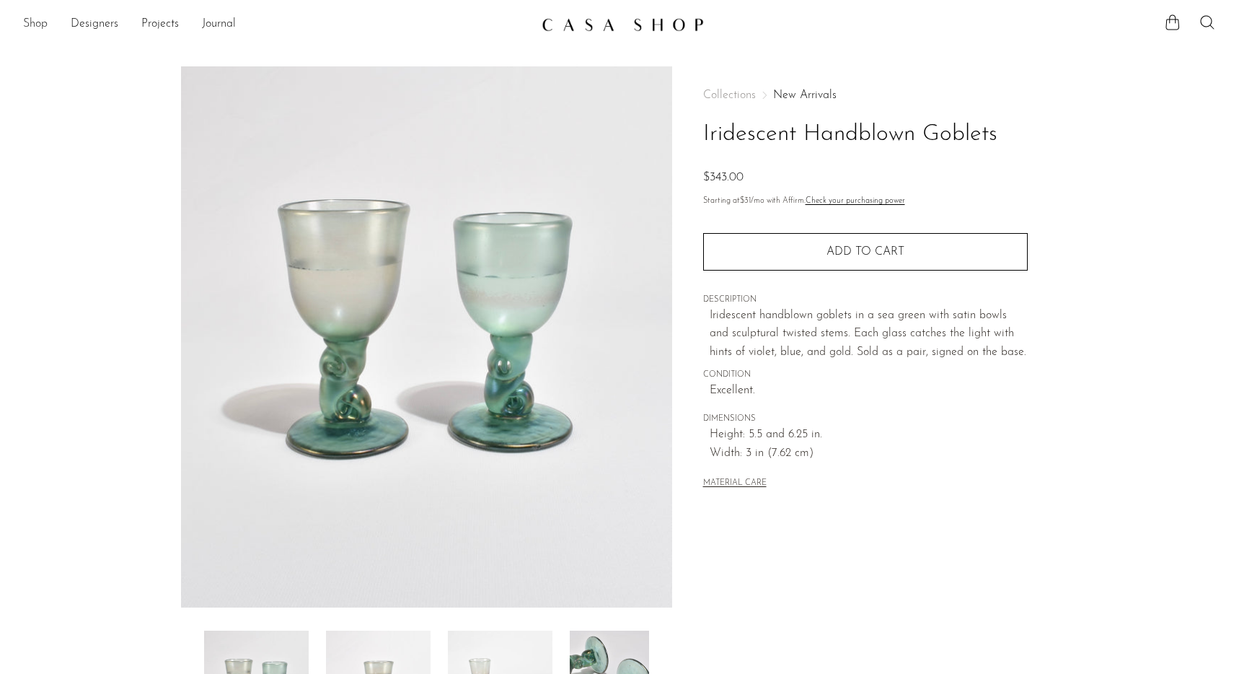
click at [27, 27] on link "Shop" at bounding box center [35, 24] width 25 height 19
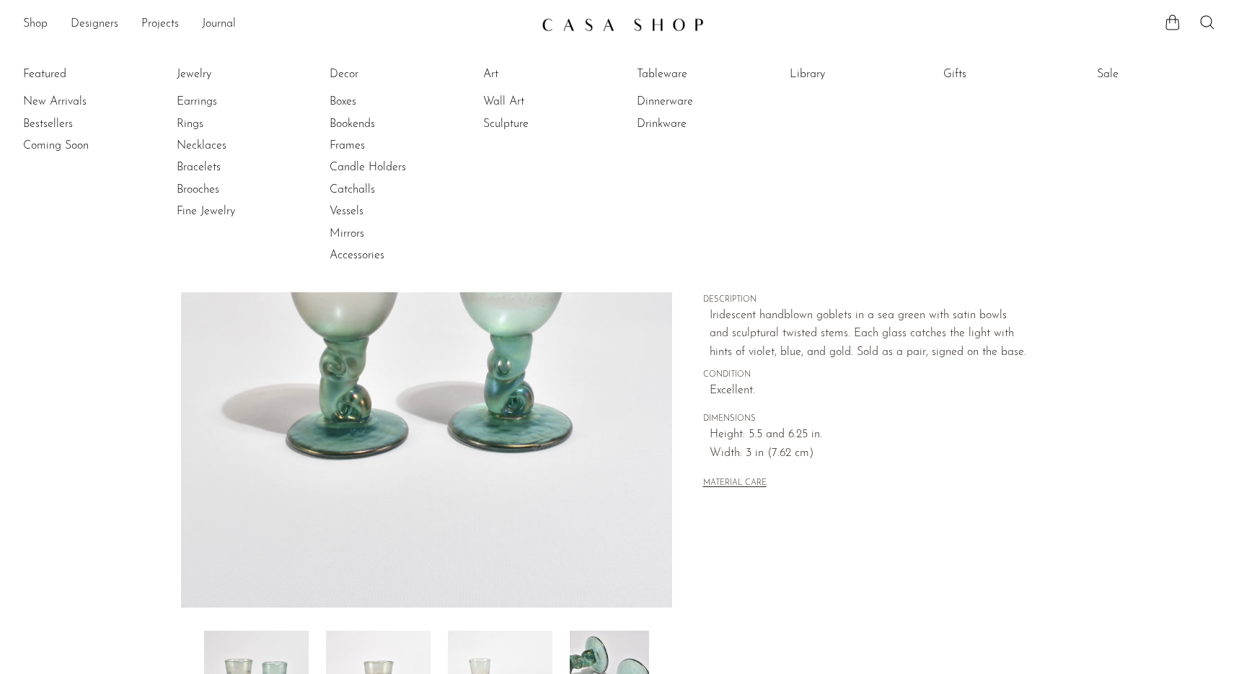
drag, startPoint x: 43, startPoint y: 100, endPoint x: 100, endPoint y: 92, distance: 57.5
click at [43, 100] on link "New Arrivals" at bounding box center [77, 102] width 108 height 16
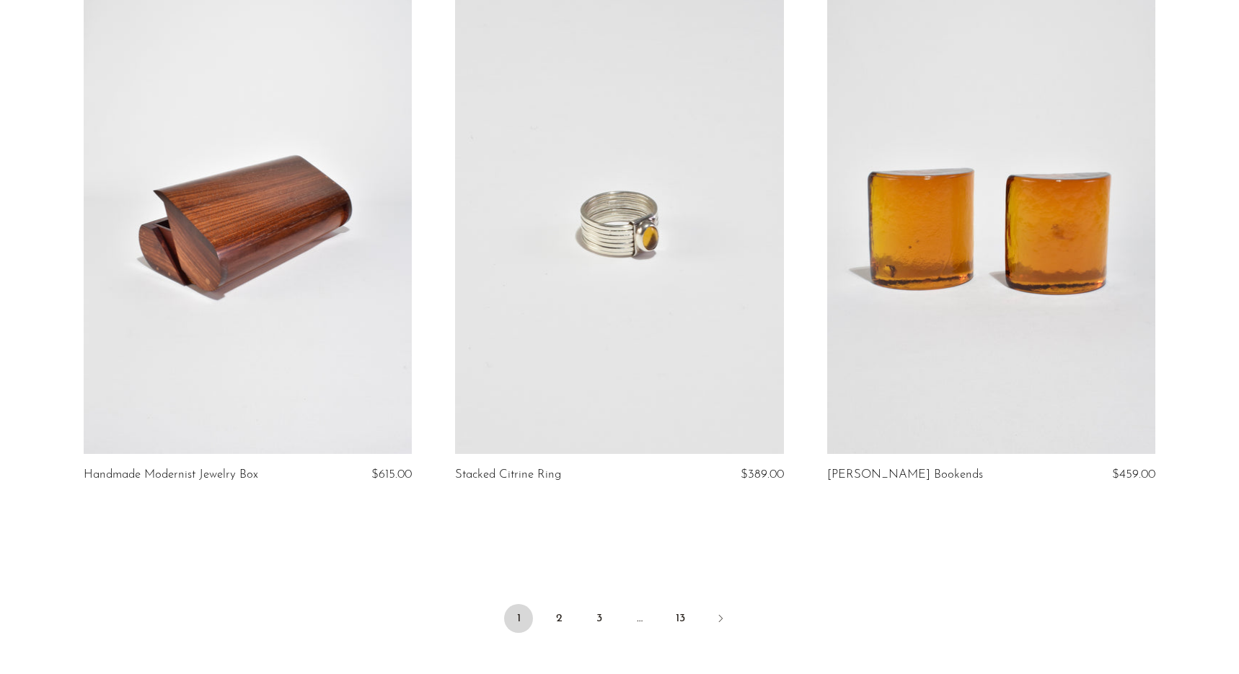
scroll to position [6079, 0]
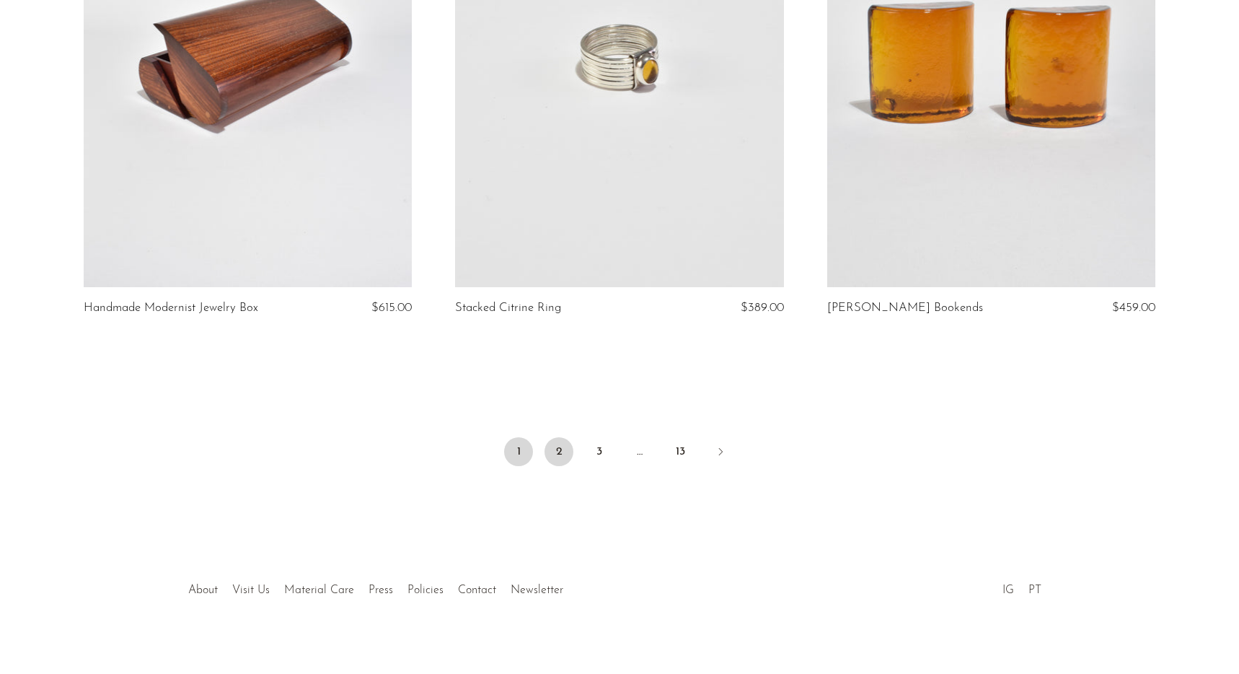
click at [565, 443] on link "2" at bounding box center [559, 451] width 29 height 29
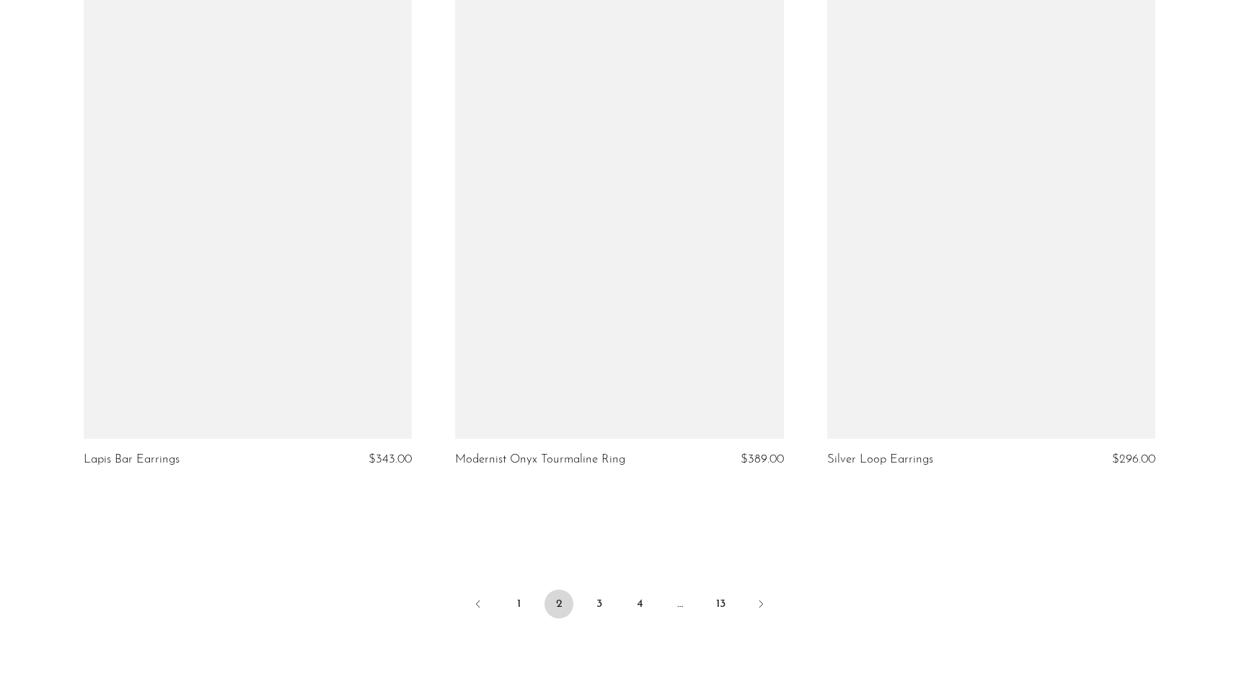
scroll to position [5941, 0]
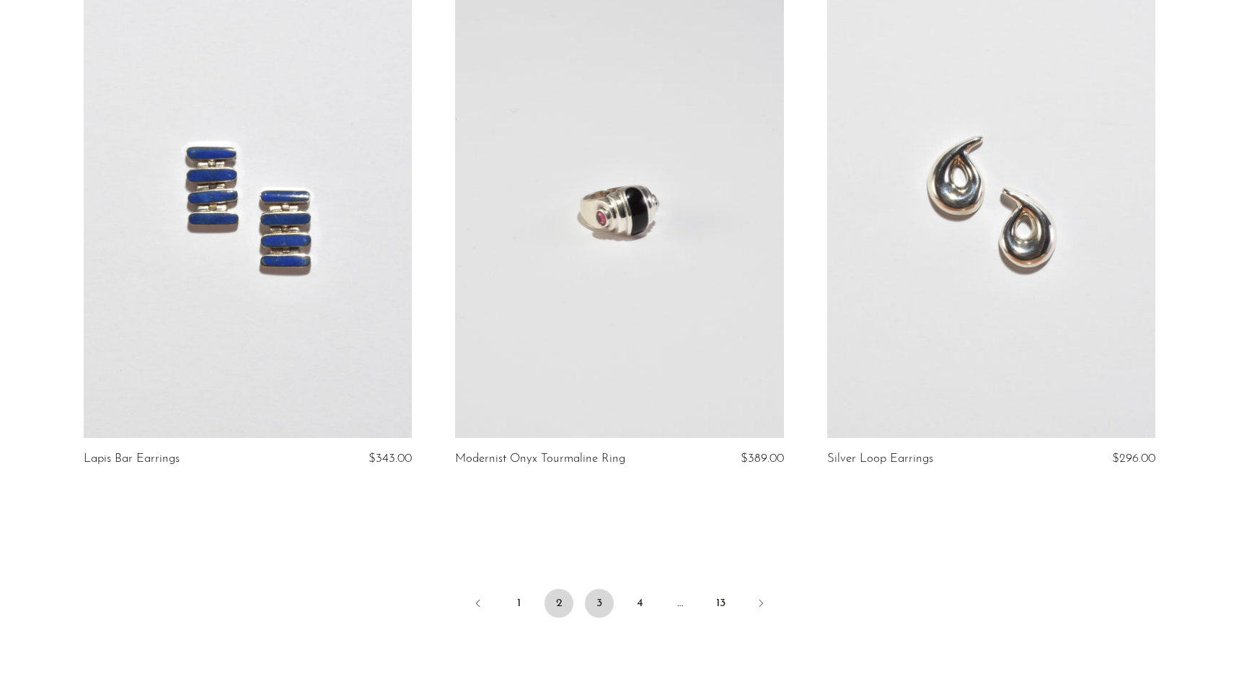
click at [604, 589] on link "3" at bounding box center [599, 603] width 29 height 29
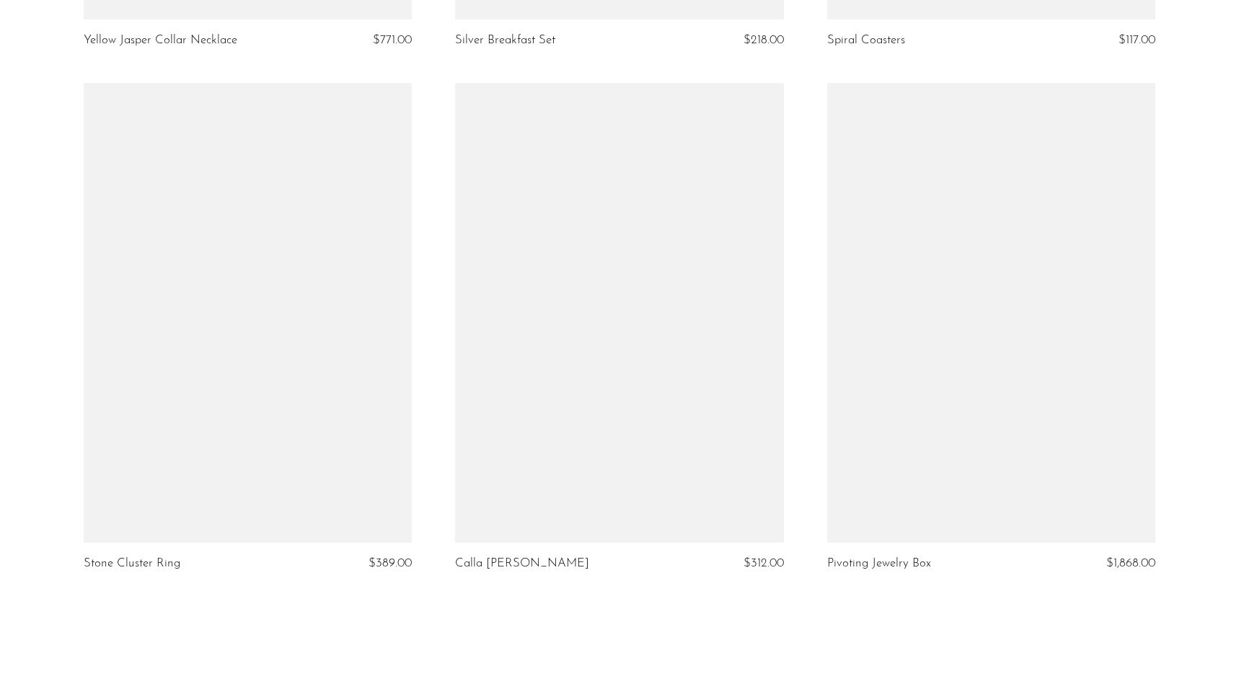
scroll to position [6092, 0]
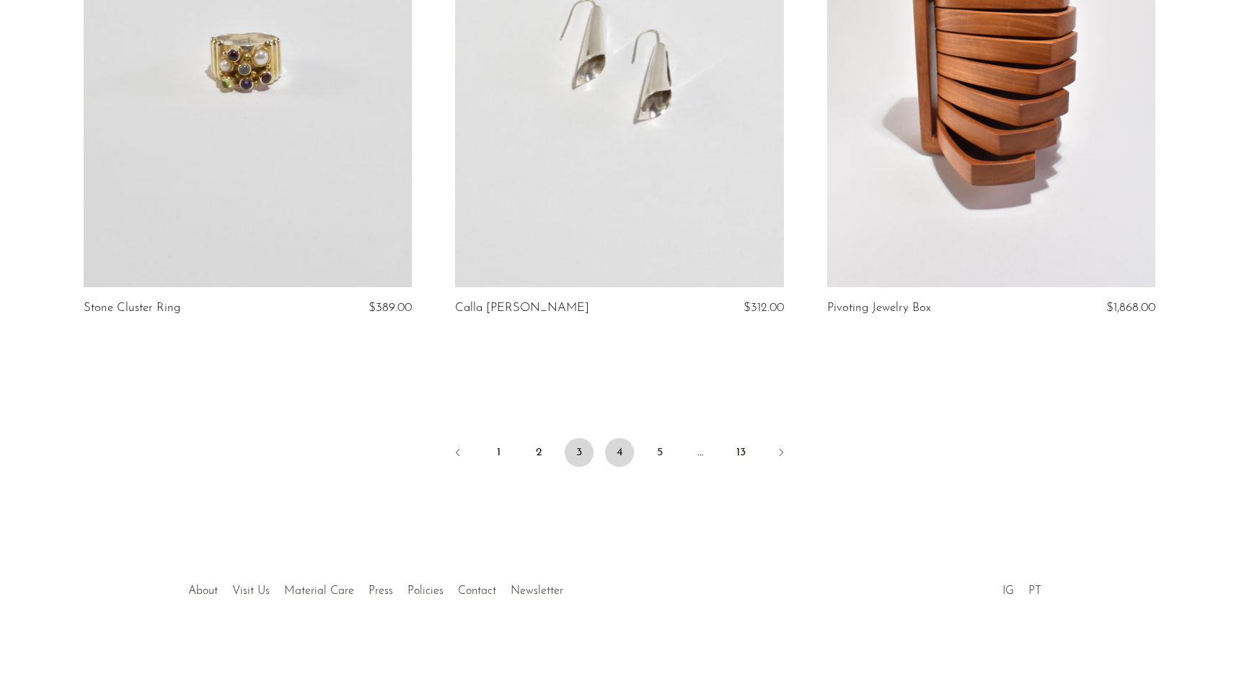
click at [625, 438] on link "4" at bounding box center [619, 452] width 29 height 29
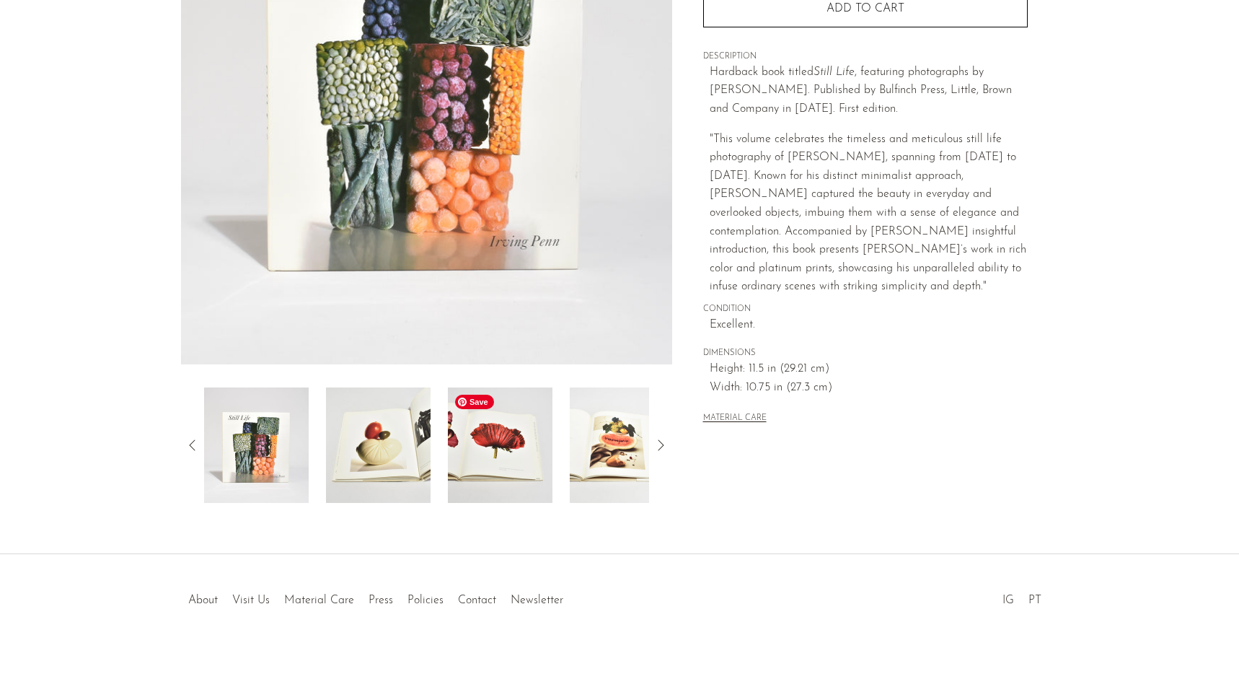
scroll to position [265, 0]
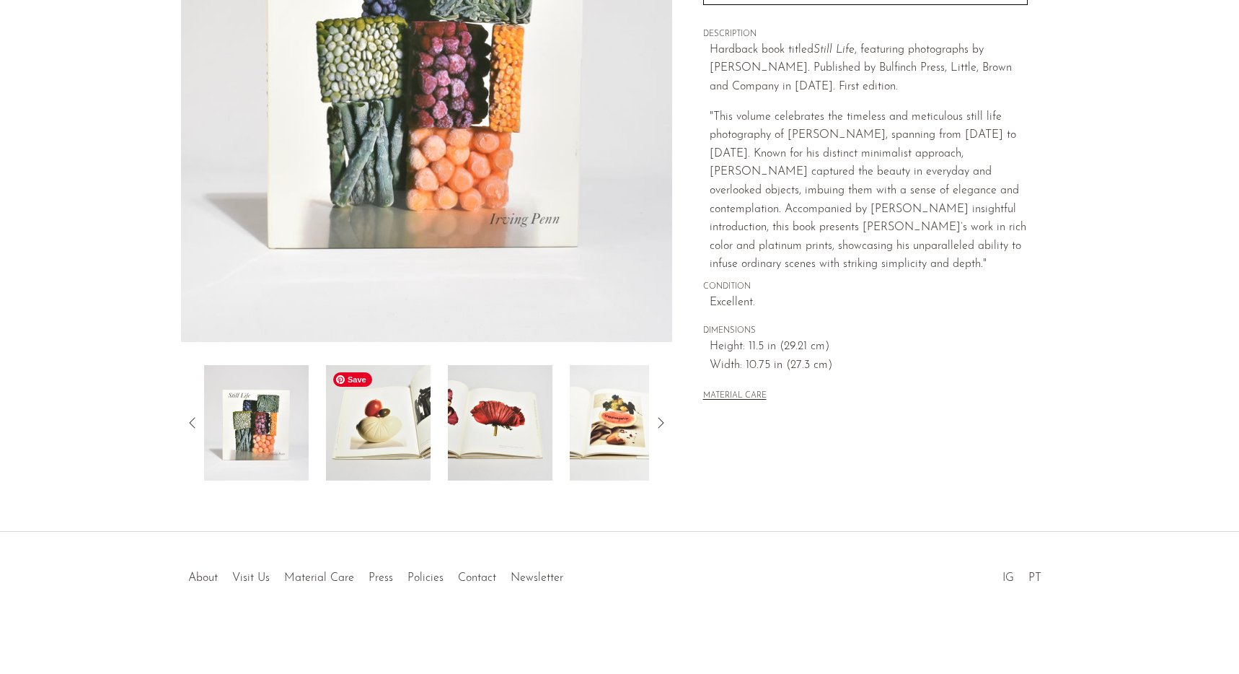
click at [391, 471] on img at bounding box center [378, 422] width 105 height 115
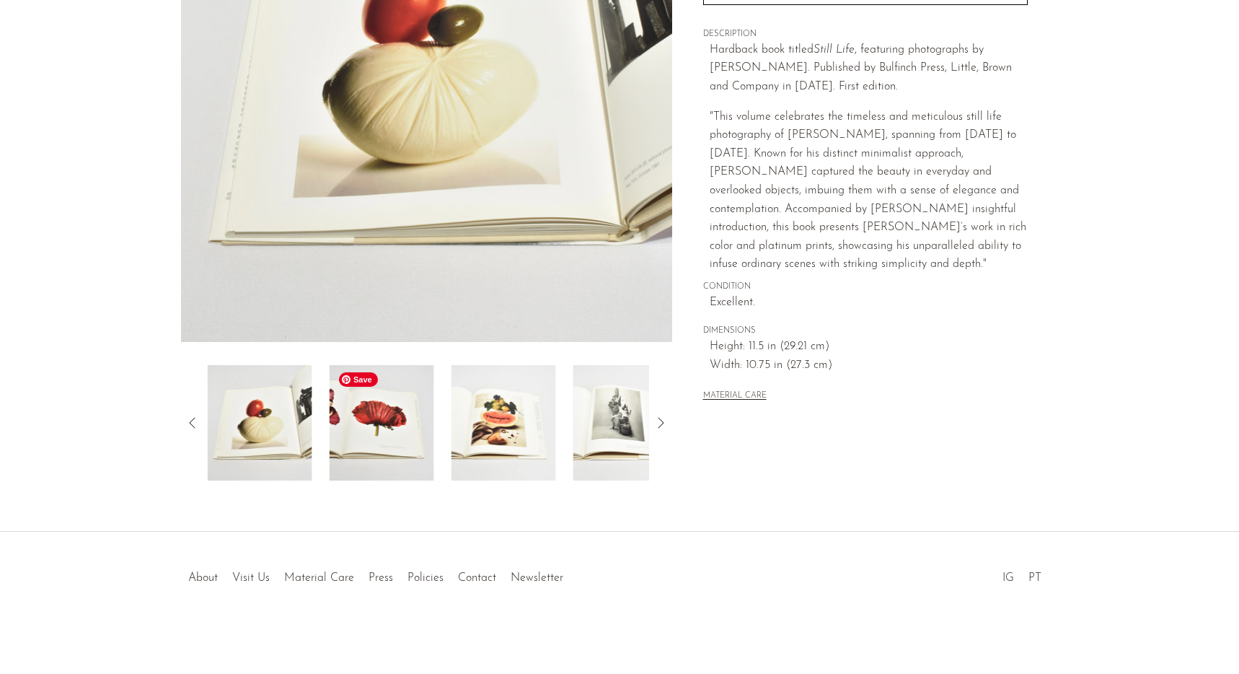
click at [401, 456] on img at bounding box center [382, 422] width 105 height 115
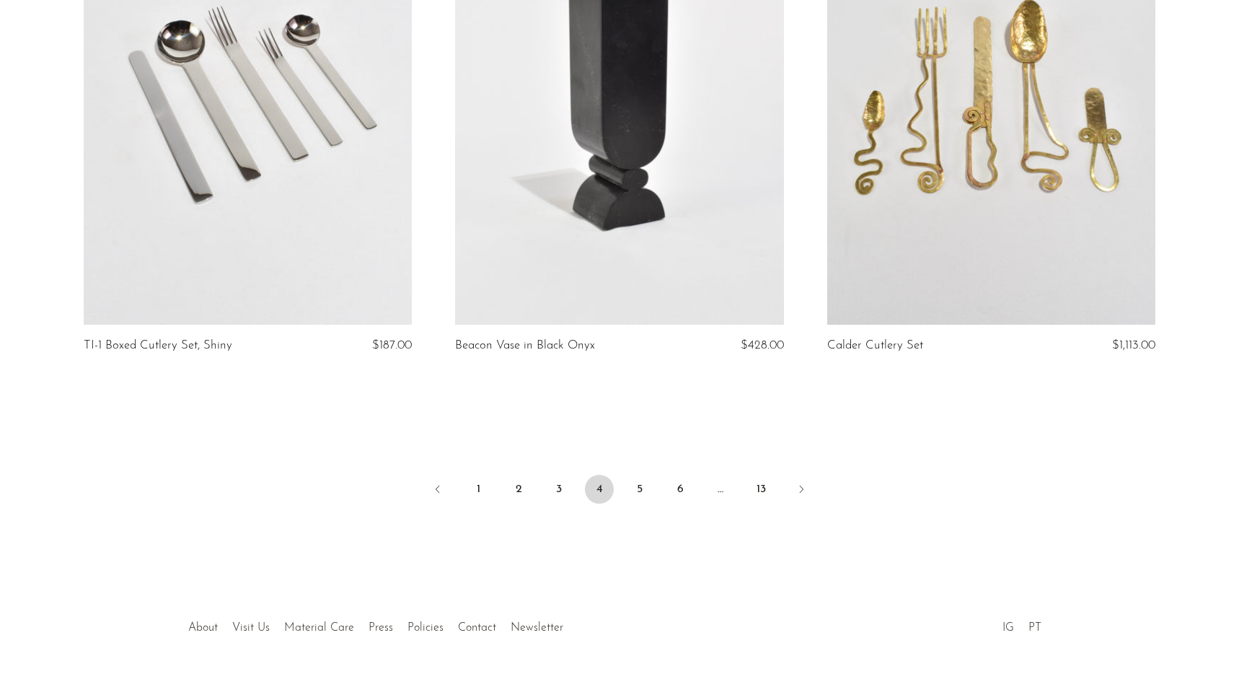
scroll to position [6045, 0]
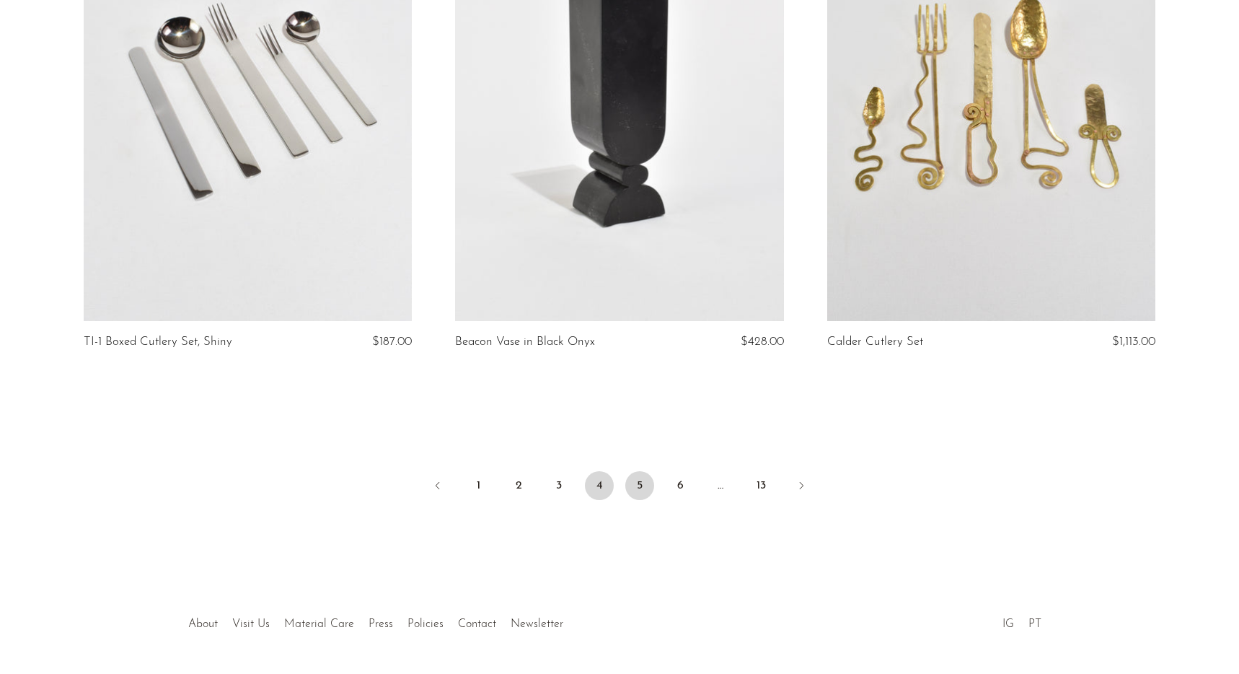
click at [634, 489] on link "5" at bounding box center [639, 485] width 29 height 29
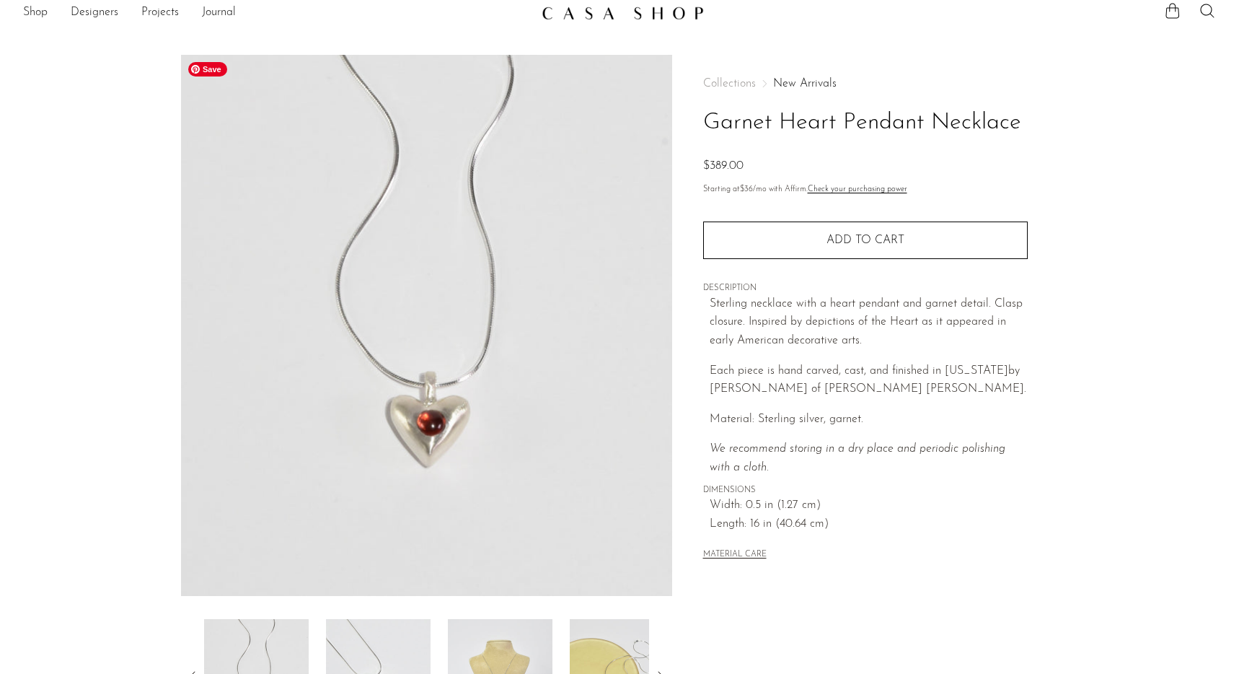
scroll to position [12, 0]
click at [416, 638] on img at bounding box center [378, 675] width 105 height 115
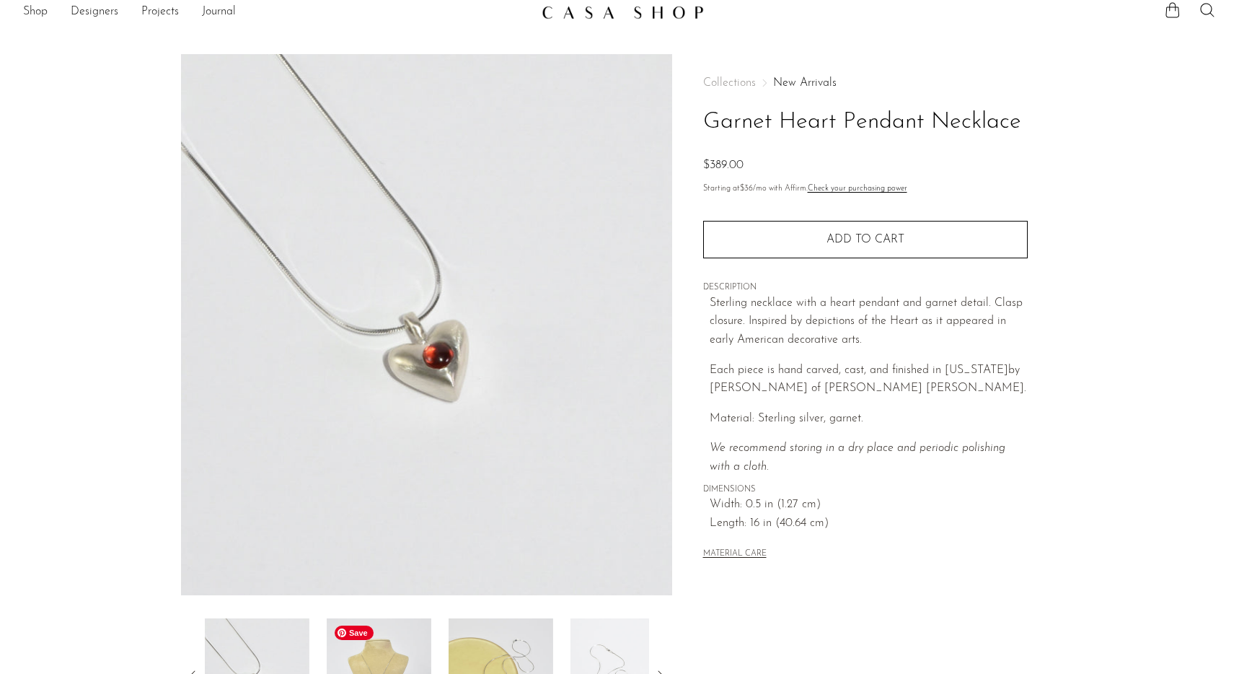
click at [396, 636] on img at bounding box center [379, 675] width 105 height 115
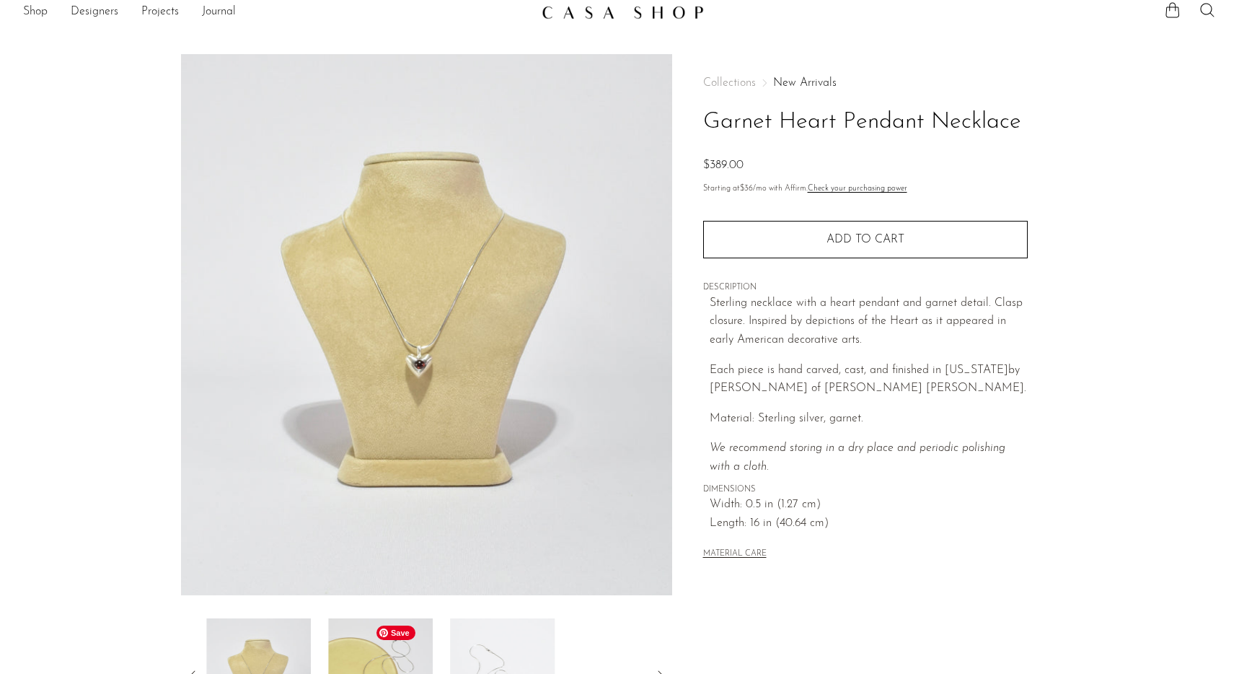
click at [397, 636] on span "Save" at bounding box center [396, 632] width 39 height 14
drag, startPoint x: 718, startPoint y: 388, endPoint x: 879, endPoint y: 383, distance: 161.0
click at [878, 383] on span "Each piece is hand carved, cast, and finished in New York by Owen Dunton of Dun…" at bounding box center [868, 379] width 317 height 30
drag, startPoint x: 882, startPoint y: 386, endPoint x: 754, endPoint y: 387, distance: 127.7
click at [690, 389] on div "Collections New Arrivals Garnet Heart Pendant Necklace $389.00 Starting at $36 …" at bounding box center [865, 394] width 386 height 680
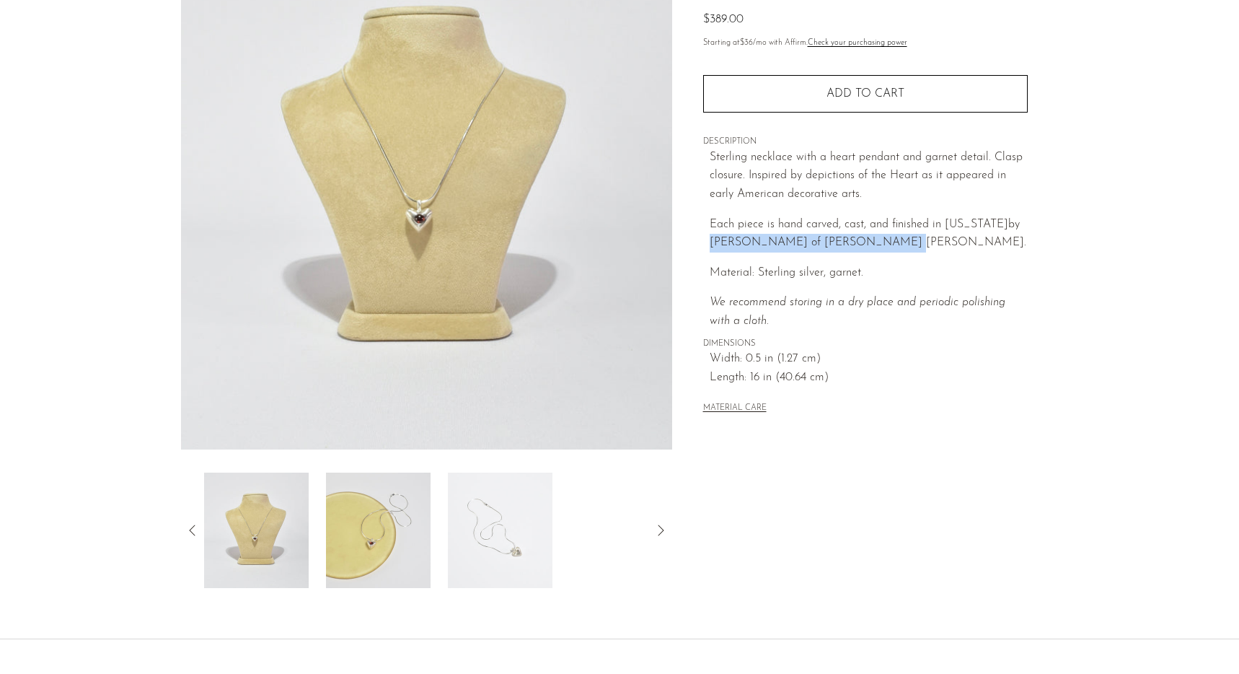
scroll to position [183, 0]
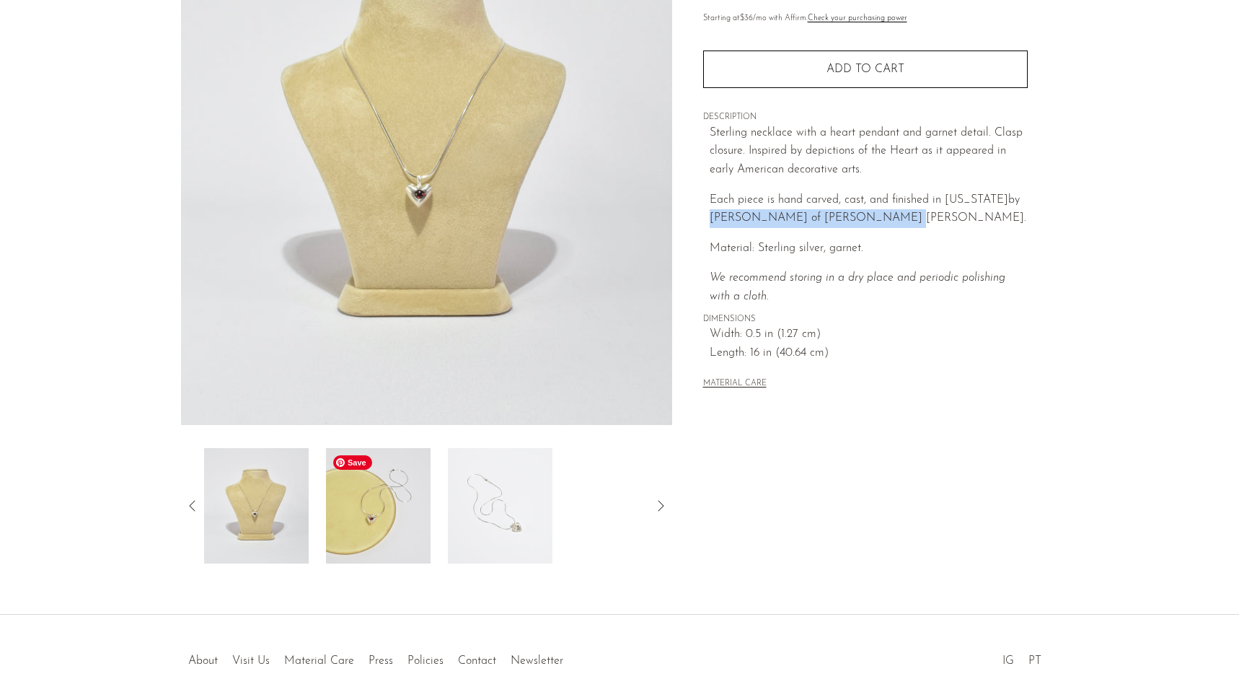
click at [394, 511] on img at bounding box center [378, 505] width 105 height 115
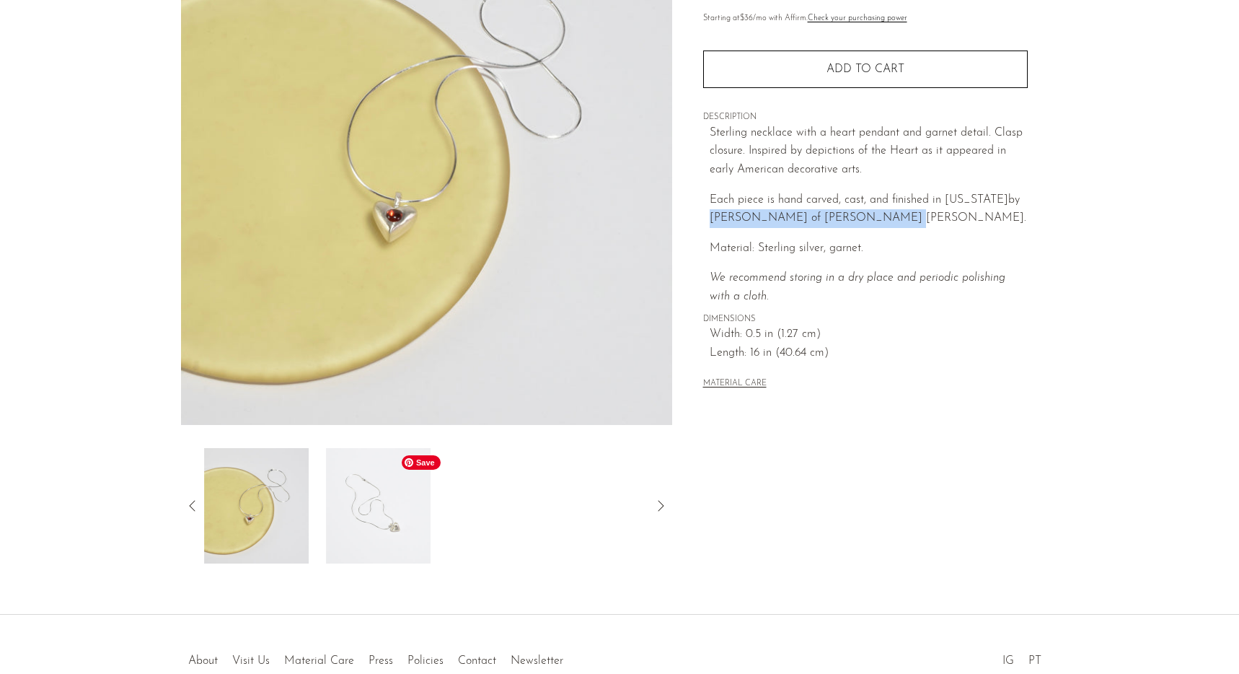
click at [396, 509] on img at bounding box center [378, 505] width 105 height 115
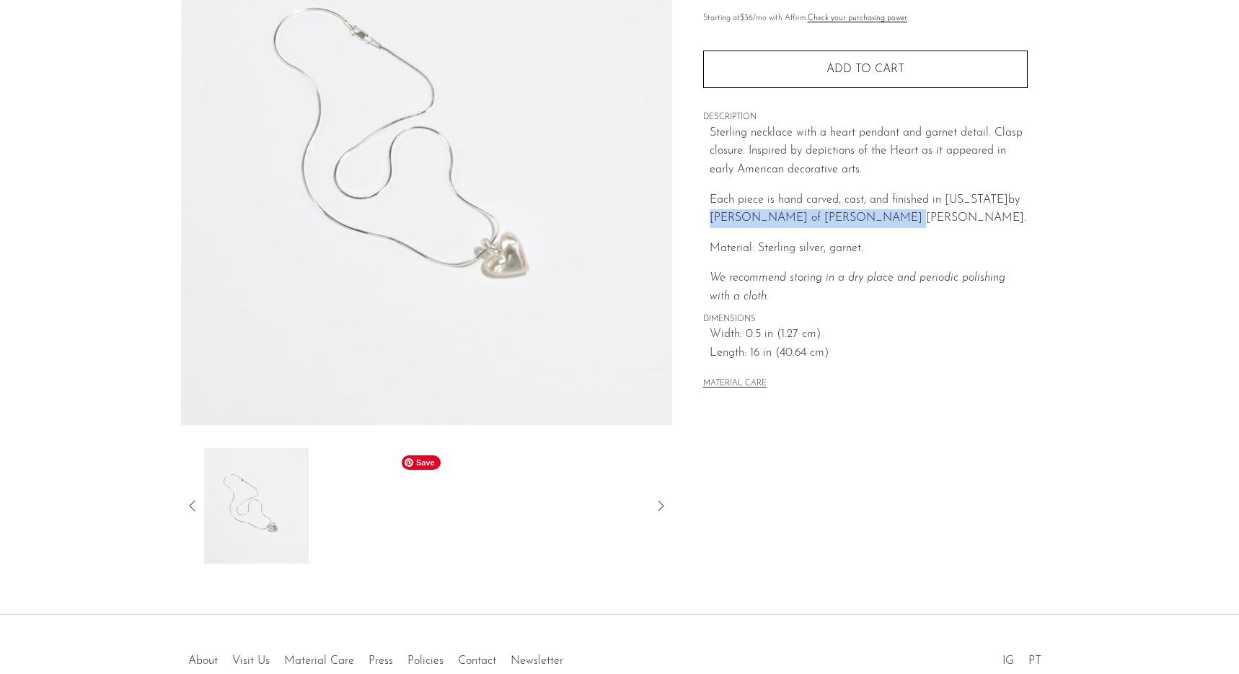
click at [396, 509] on div at bounding box center [426, 505] width 445 height 115
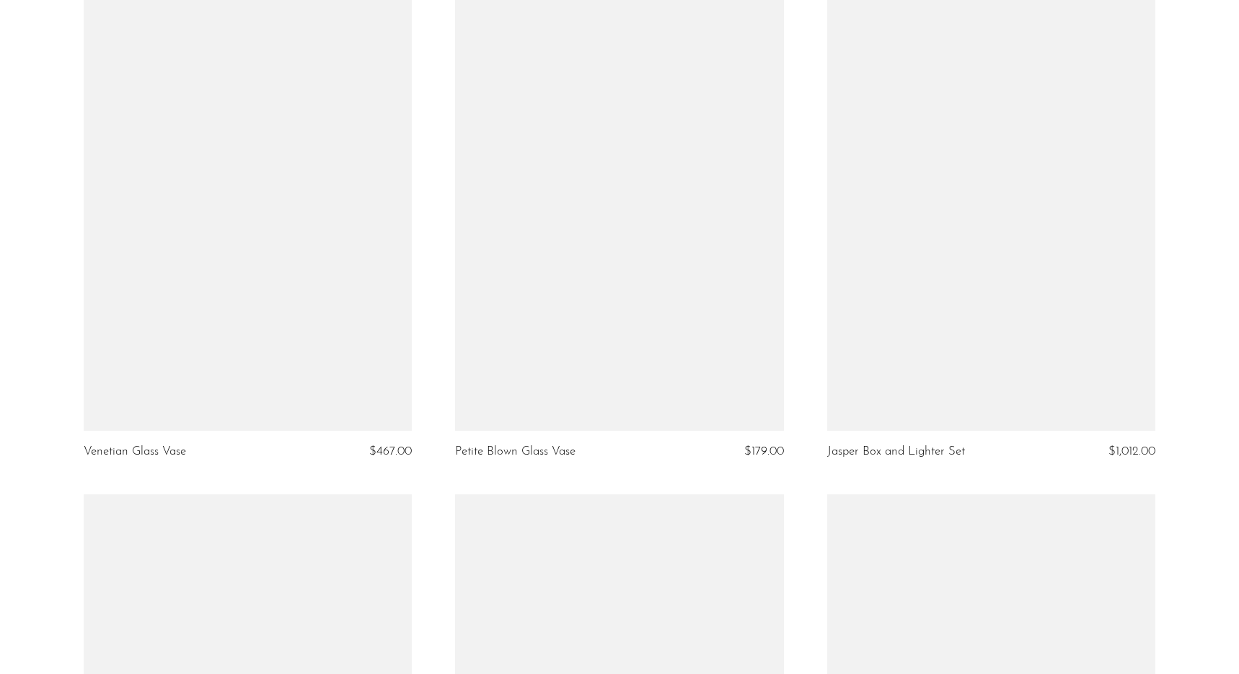
scroll to position [5401, 0]
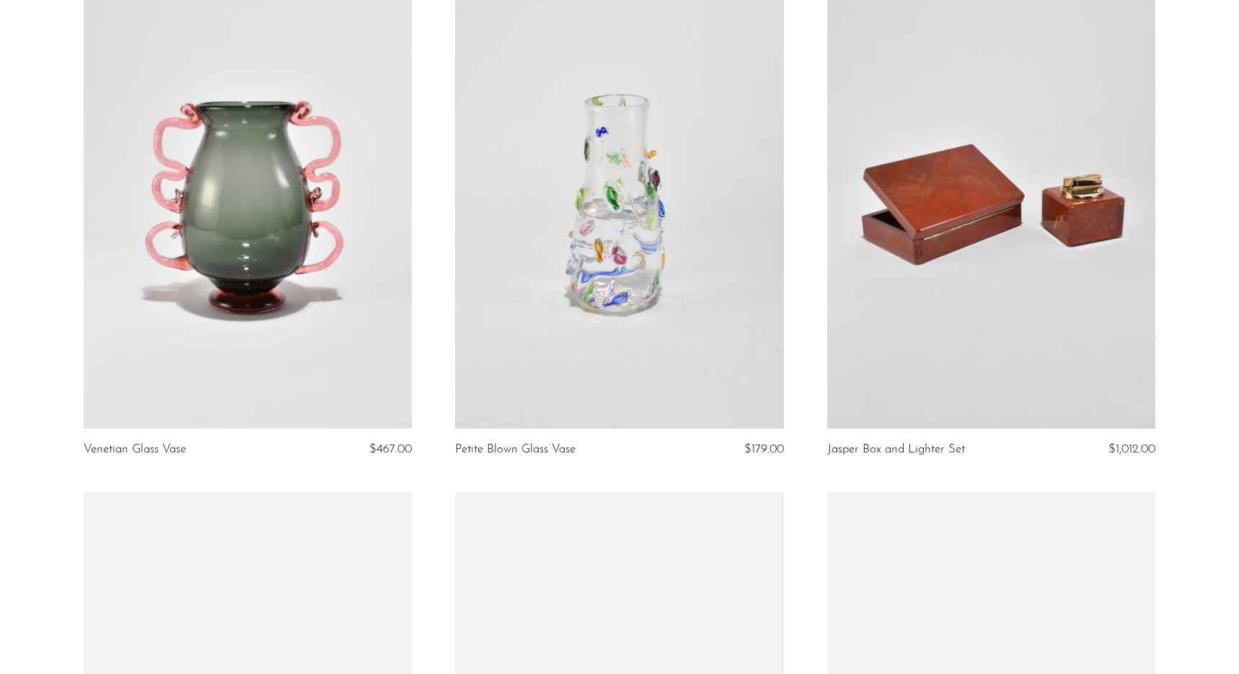
click at [807, 272] on article "Jasper Box and Lighter Set $1,012.00" at bounding box center [992, 230] width 372 height 524
